Goal: Task Accomplishment & Management: Manage account settings

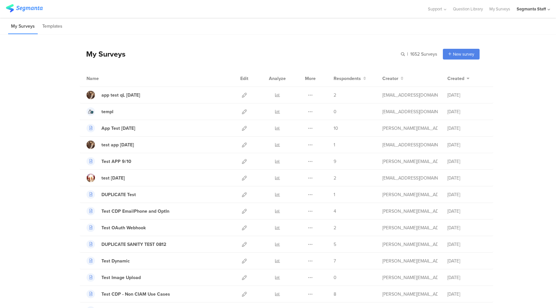
click at [541, 12] on div "Segmanta Staff" at bounding box center [530, 9] width 29 height 6
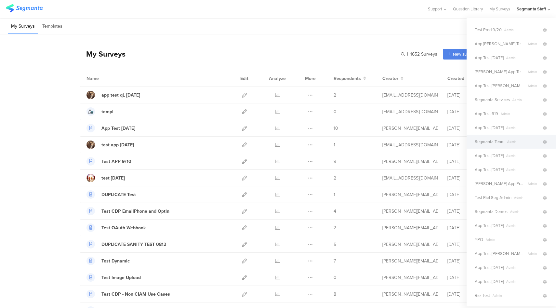
scroll to position [35, 0]
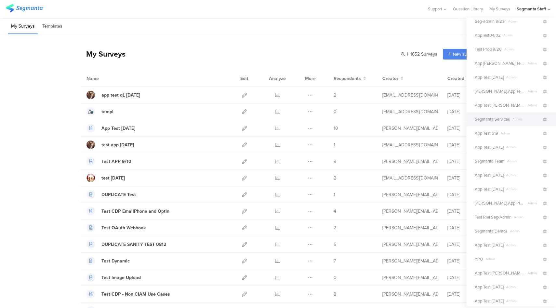
click at [515, 118] on span "Admin" at bounding box center [525, 119] width 32 height 5
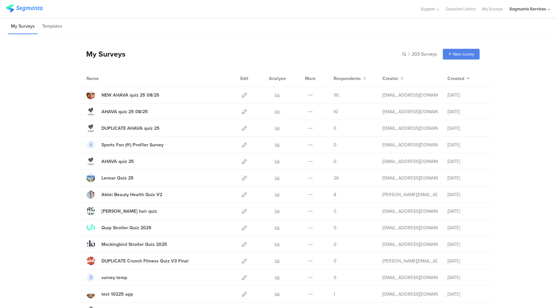
click at [527, 7] on div "Segmanta Services" at bounding box center [527, 9] width 36 height 6
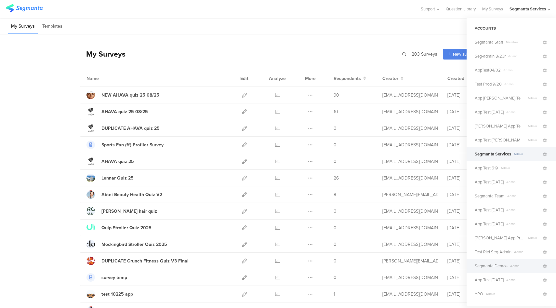
click at [505, 268] on span "Segmanta Demos" at bounding box center [490, 266] width 33 height 6
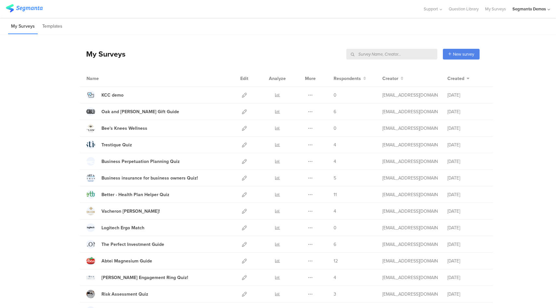
click at [412, 53] on input "text" at bounding box center [391, 54] width 91 height 11
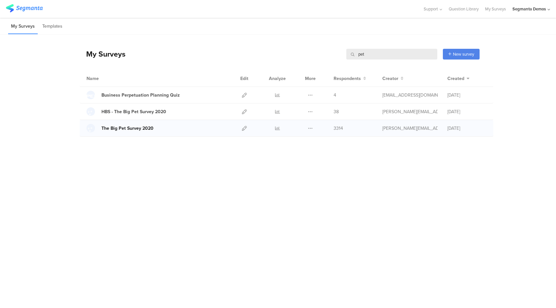
click at [145, 129] on div "The Big Pet Survey 2020" at bounding box center [127, 128] width 52 height 7
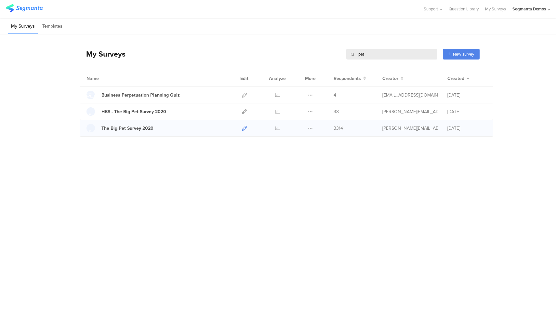
click at [244, 128] on icon at bounding box center [244, 128] width 5 height 5
drag, startPoint x: 371, startPoint y: 50, endPoint x: 357, endPoint y: 55, distance: 15.1
click at [357, 55] on input "pet" at bounding box center [391, 54] width 91 height 11
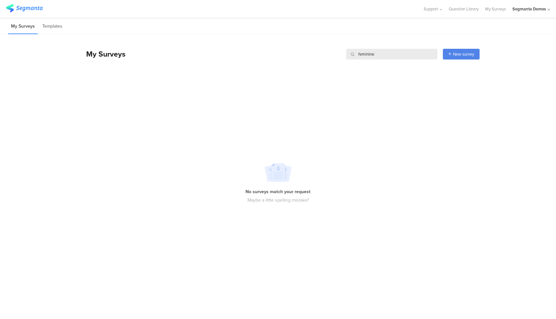
type input "feminine"
click at [543, 10] on div "Segmanta Demos" at bounding box center [528, 9] width 33 height 6
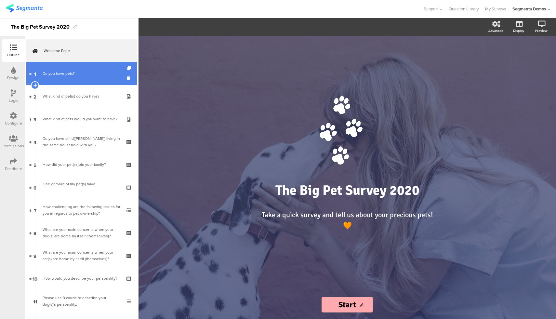
click at [86, 80] on link "1 Do you have pets?" at bounding box center [81, 73] width 110 height 23
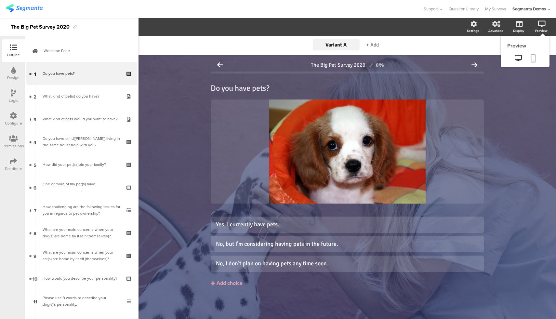
click at [531, 58] on icon at bounding box center [532, 58] width 5 height 8
click at [339, 63] on span "The Big Pet Survey 2020" at bounding box center [338, 65] width 55 height 6
click at [154, 27] on span "Layout" at bounding box center [151, 26] width 16 height 7
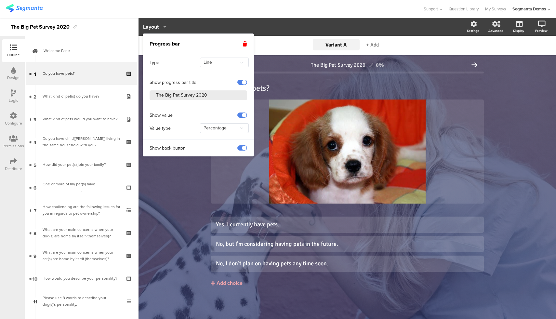
click at [241, 83] on span at bounding box center [242, 82] width 10 height 5
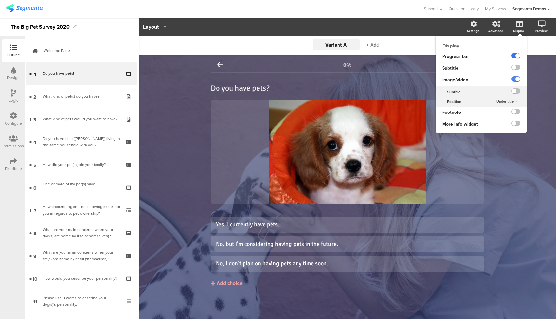
click at [515, 57] on label at bounding box center [515, 55] width 9 height 5
click at [0, 0] on input "checkbox" at bounding box center [0, 0] width 0 height 0
